Goal: Information Seeking & Learning: Learn about a topic

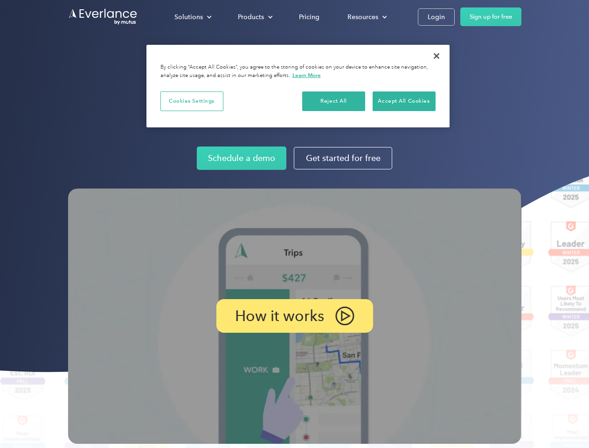
click at [294, 224] on img at bounding box center [294, 315] width 453 height 255
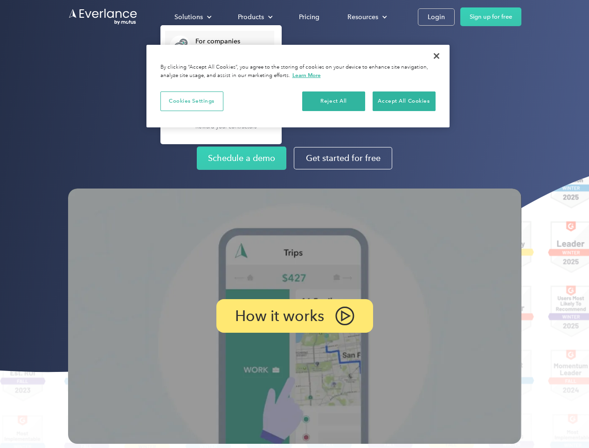
click at [193, 17] on div "Solutions" at bounding box center [188, 17] width 28 height 12
click at [254, 17] on div "Products" at bounding box center [251, 17] width 26 height 12
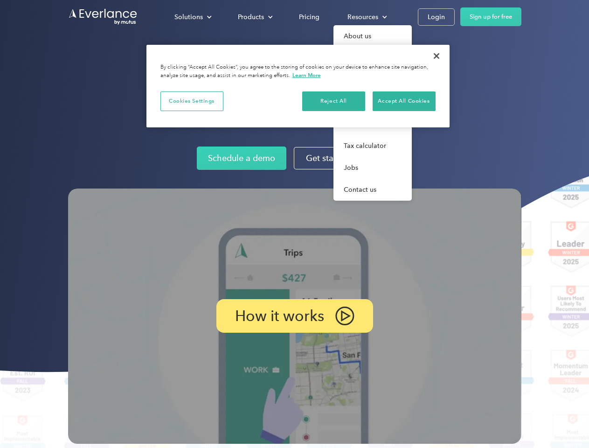
click at [366, 17] on div "Resources" at bounding box center [362, 17] width 31 height 12
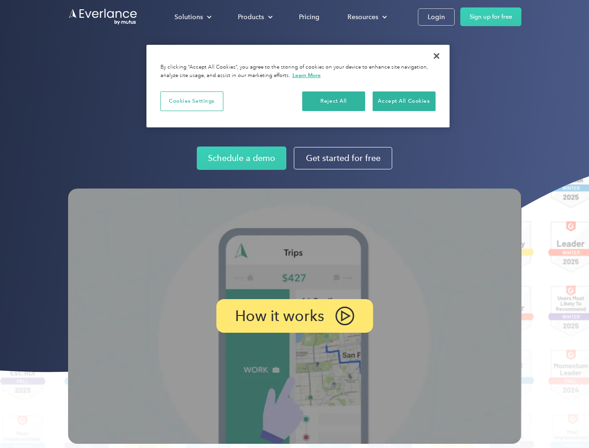
click at [294, 316] on p "How it works" at bounding box center [279, 315] width 89 height 11
click at [192, 101] on button "Cookies Settings" at bounding box center [191, 101] width 63 height 20
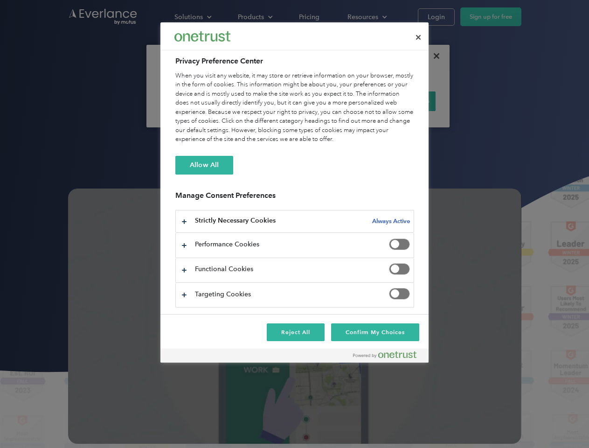
click at [334, 101] on div "When you visit any website, it may store or retrieve information on your browse…" at bounding box center [294, 107] width 239 height 73
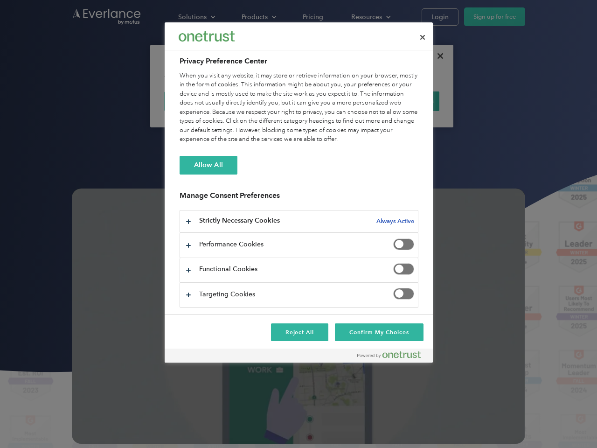
click at [404, 101] on div "When you visit any website, it may store or retrieve information on your browse…" at bounding box center [299, 107] width 239 height 73
click at [436, 56] on div at bounding box center [298, 224] width 597 height 448
